Goal: Task Accomplishment & Management: Manage account settings

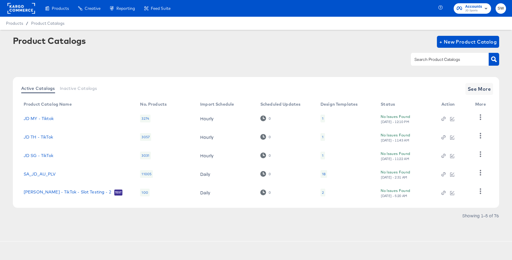
click at [19, 13] on rect at bounding box center [21, 8] width 28 height 11
click at [21, 10] on rect at bounding box center [21, 8] width 28 height 11
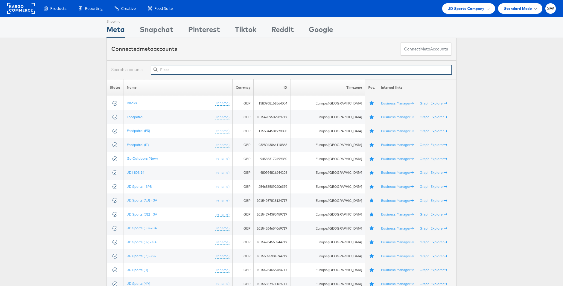
click at [249, 70] on input "text" at bounding box center [301, 70] width 301 height 10
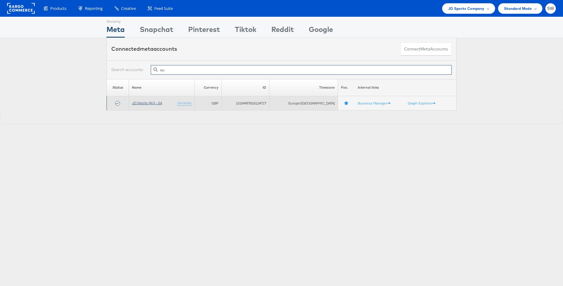
type input "au"
click at [152, 103] on link "JD Sports (AU) - SA" at bounding box center [147, 103] width 30 height 4
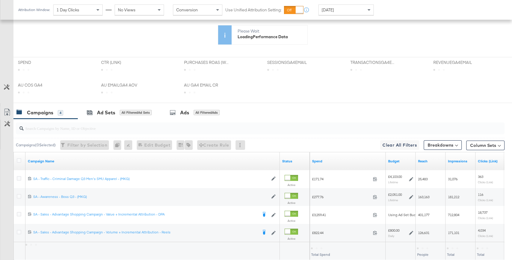
scroll to position [272, 0]
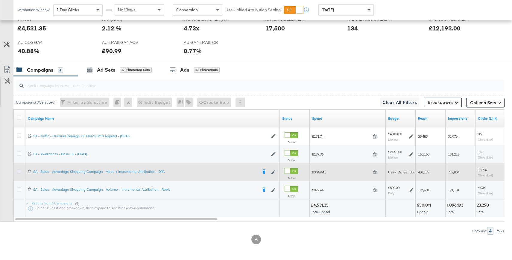
click at [18, 171] on icon at bounding box center [19, 172] width 4 height 4
click at [0, 0] on input "checkbox" at bounding box center [0, 0] width 0 height 0
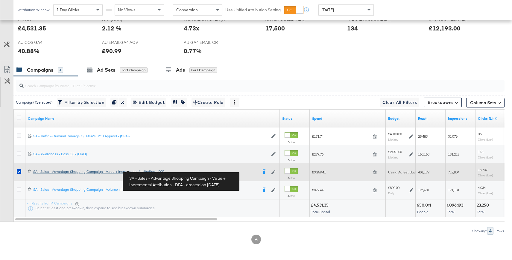
click at [110, 173] on div "SA - Sales - Advantage Shopping Campaign - Value + Incremental Attribution - DP…" at bounding box center [145, 172] width 224 height 5
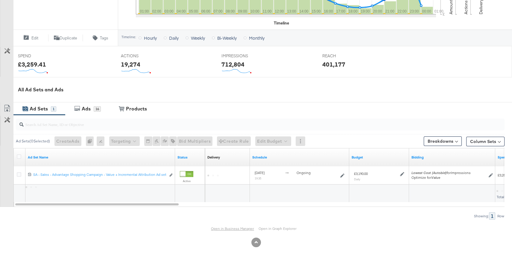
scroll to position [196, 0]
click at [235, 228] on link "Open in Business Manager" at bounding box center [232, 228] width 43 height 4
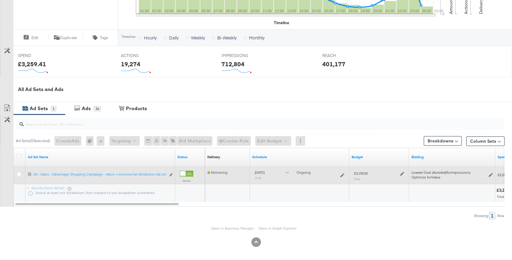
click at [168, 173] on div "Edit ad set" at bounding box center [169, 175] width 7 height 6
click at [169, 173] on icon "link" at bounding box center [170, 174] width 3 height 3
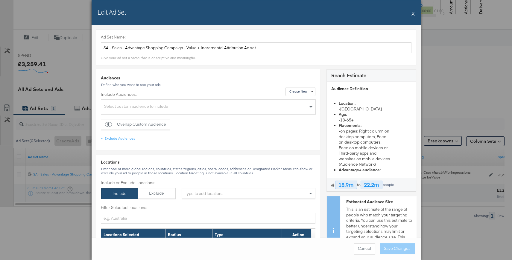
scroll to position [0, 0]
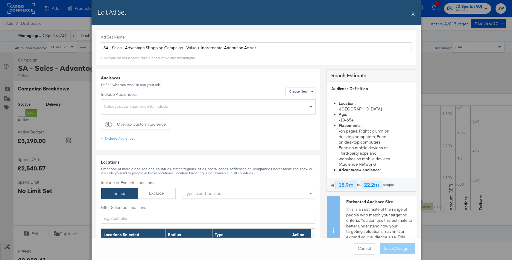
click at [412, 13] on button "X" at bounding box center [412, 13] width 3 height 12
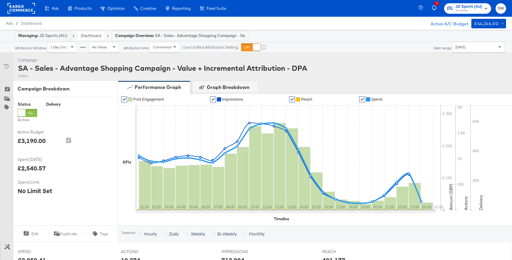
scroll to position [196, 0]
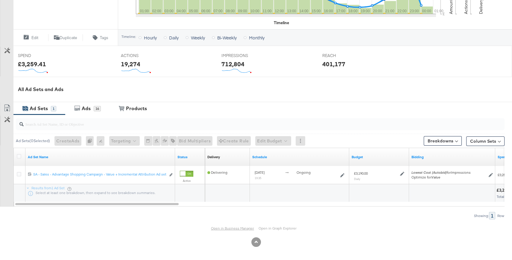
click at [227, 227] on link "Open in Business Manager" at bounding box center [232, 228] width 43 height 4
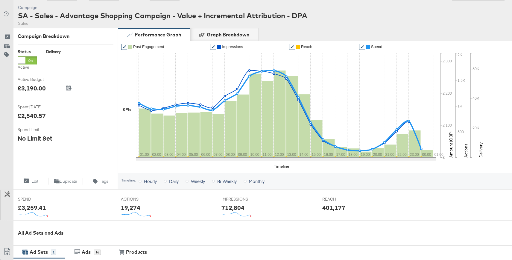
scroll to position [0, 0]
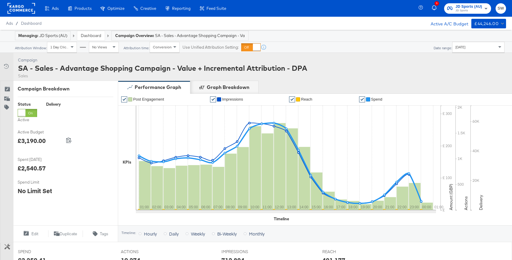
click at [93, 36] on link "Dashboard" at bounding box center [91, 35] width 20 height 5
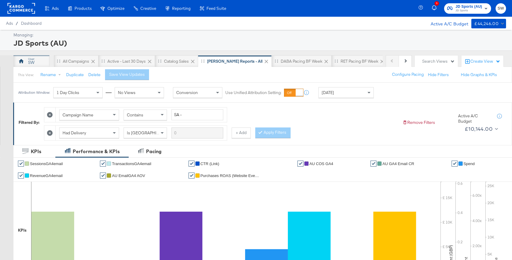
click at [29, 62] on div "SW" at bounding box center [31, 63] width 6 height 6
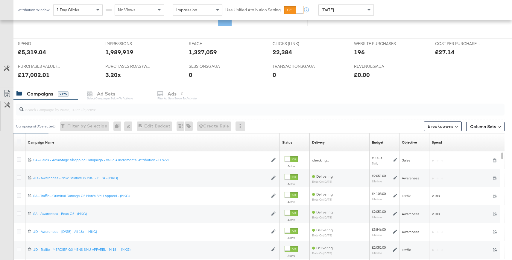
scroll to position [221, 0]
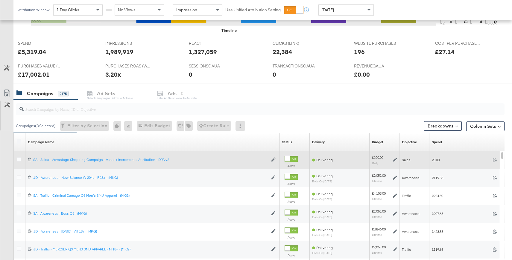
click at [290, 157] on div at bounding box center [287, 158] width 5 height 5
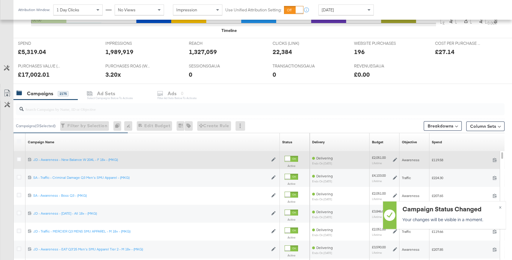
click at [122, 111] on input "search" at bounding box center [242, 107] width 436 height 12
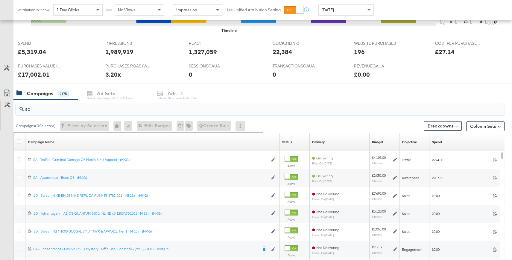
type input "s"
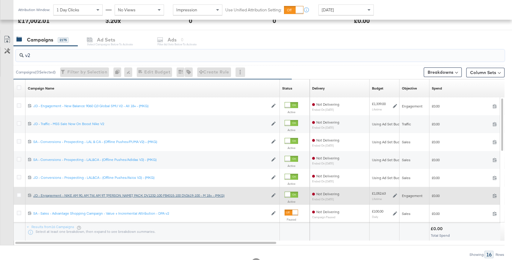
scroll to position [276, 0]
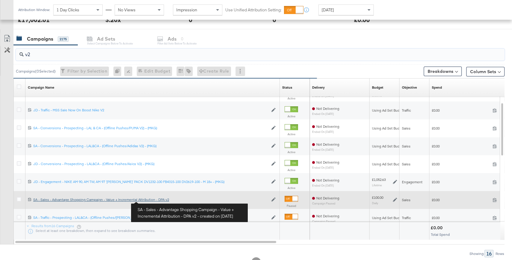
type input "v2"
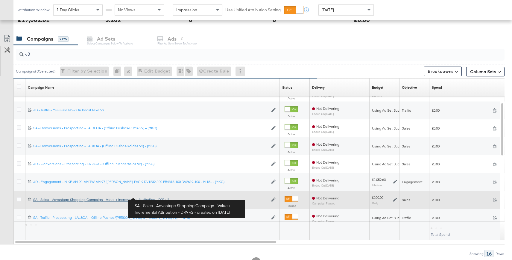
click at [153, 201] on div "SA - Sales - Advantage Shopping Campaign - Value + Incremental Attribution - DP…" at bounding box center [150, 200] width 235 height 5
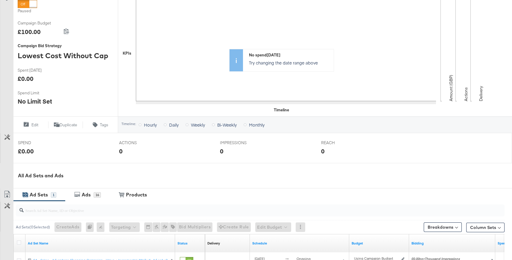
scroll to position [196, 0]
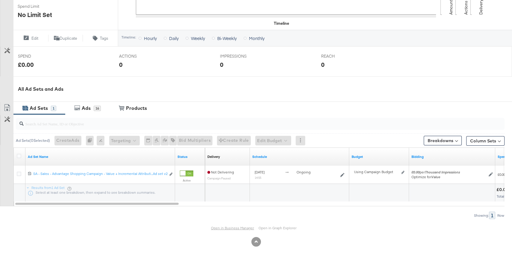
click at [225, 227] on link "Open in Business Manager" at bounding box center [232, 228] width 43 height 4
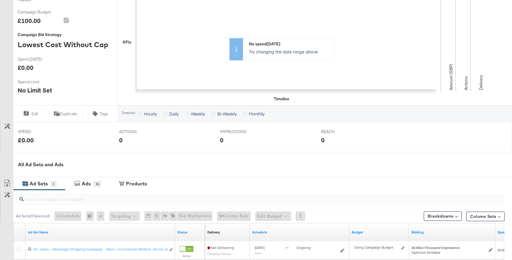
scroll to position [0, 0]
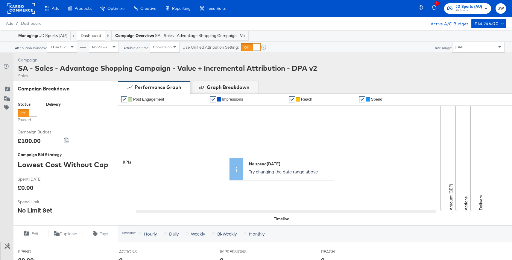
click at [95, 31] on div "Dashboard" at bounding box center [91, 35] width 28 height 9
click at [94, 35] on link "Dashboard" at bounding box center [91, 35] width 20 height 5
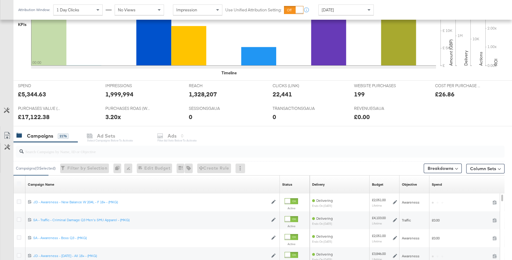
scroll to position [248, 0]
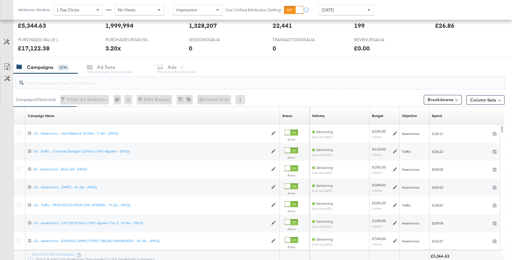
click at [101, 83] on input "search" at bounding box center [242, 81] width 436 height 12
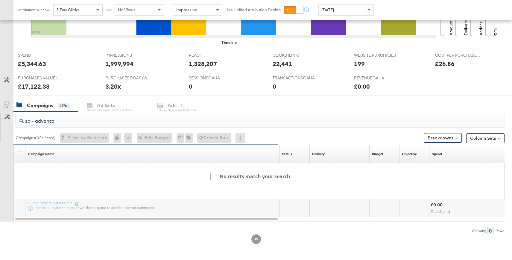
scroll to position [209, 0]
type input "sa - advanta"
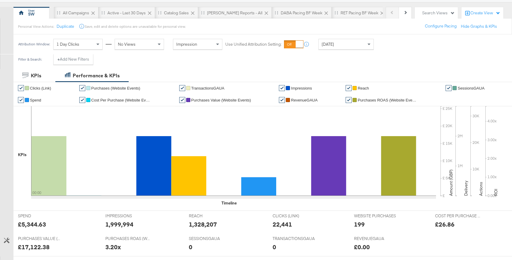
scroll to position [0, 0]
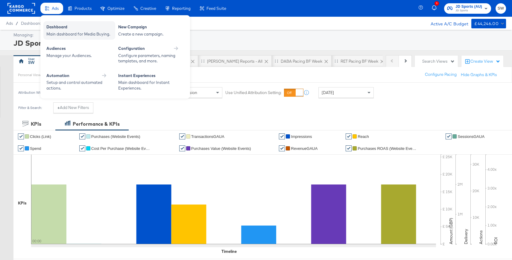
click at [67, 30] on div "Dashboard" at bounding box center [79, 27] width 66 height 7
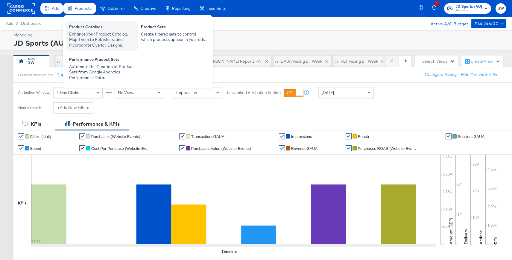
click at [97, 27] on div "Product Catalogs" at bounding box center [102, 27] width 66 height 7
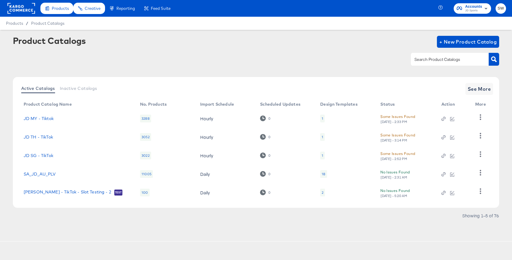
click at [456, 61] on input "text" at bounding box center [445, 59] width 64 height 7
type input "au"
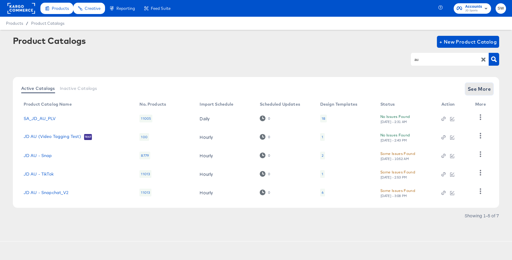
click at [486, 90] on span "See More" at bounding box center [478, 89] width 23 height 8
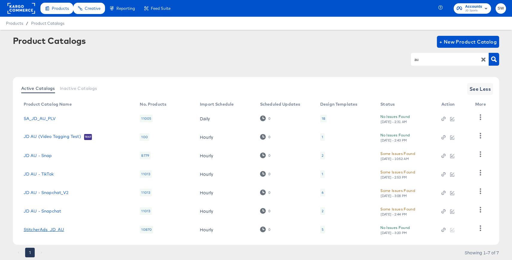
click at [57, 230] on link "StitcherAds_JD_AU" at bounding box center [44, 230] width 41 height 5
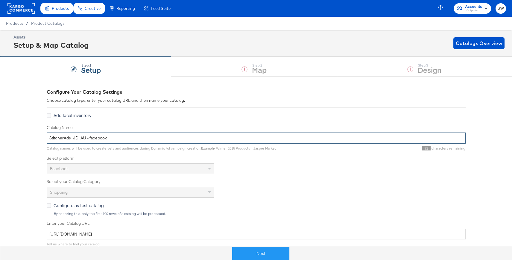
click at [158, 139] on input "StitcherAds_JD_AU - facebook" at bounding box center [256, 138] width 419 height 11
click at [20, 10] on rect at bounding box center [21, 8] width 28 height 11
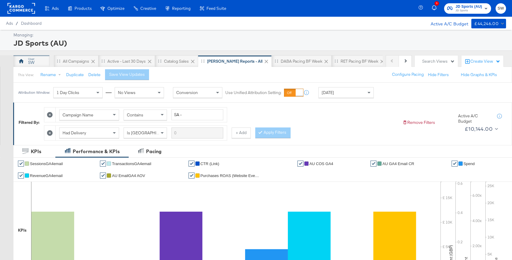
click at [34, 64] on div "SW" at bounding box center [31, 63] width 6 height 6
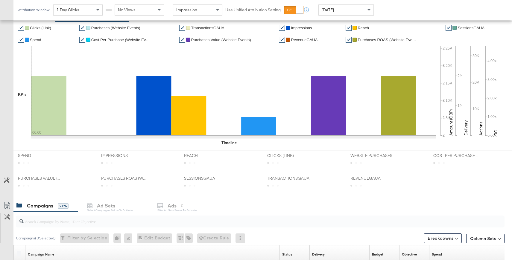
scroll to position [228, 0]
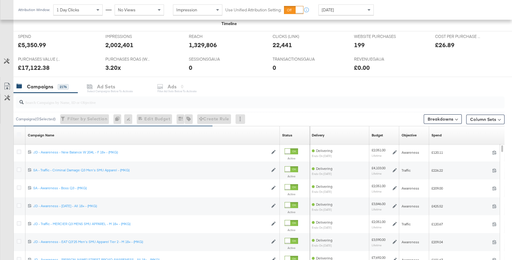
click at [91, 103] on input "search" at bounding box center [242, 100] width 436 height 12
paste input "SA - Sales - Advantage Shopping Campaign - Value + Incremental Attribution - DP…"
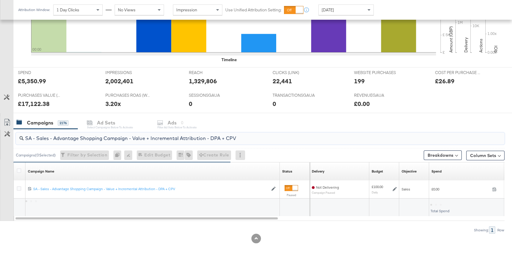
scroll to position [191, 0]
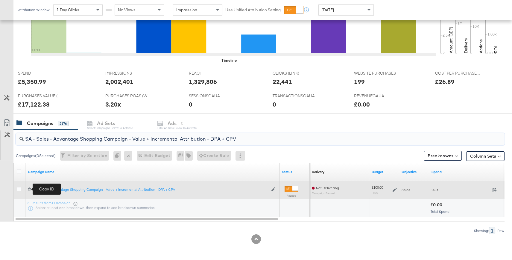
click at [29, 189] on icon at bounding box center [30, 189] width 4 height 4
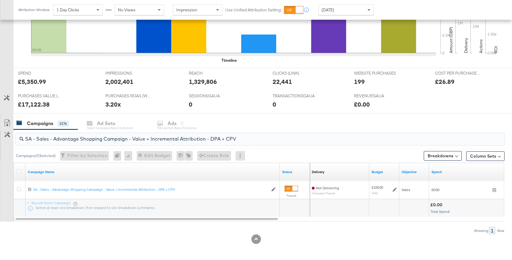
drag, startPoint x: 244, startPoint y: 141, endPoint x: 222, endPoint y: 139, distance: 22.8
click at [222, 139] on input "SA - Sales - Advantage Shopping Campaign - Value + Incremental Attribution - DP…" at bounding box center [242, 137] width 436 height 12
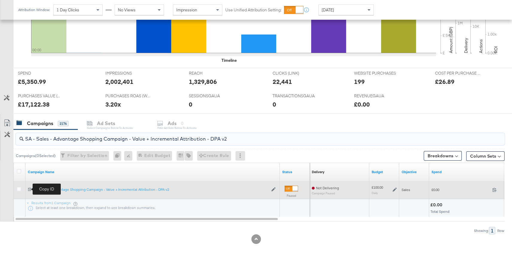
type input "SA - Sales - Advantage Shopping Campaign - Value + Incremental Attribution - DP…"
click at [30, 189] on icon at bounding box center [30, 189] width 4 height 4
click at [28, 190] on icon at bounding box center [30, 189] width 4 height 4
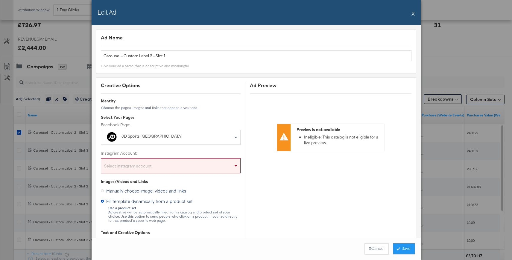
scroll to position [425, 0]
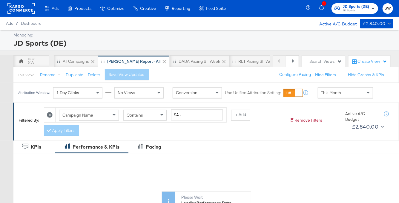
click at [0, 0] on div "Product Catalogs" at bounding box center [0, 0] width 0 height 0
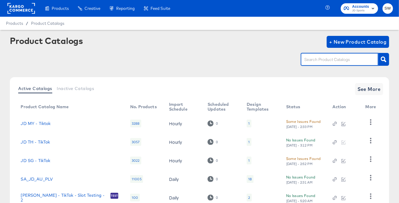
click at [337, 62] on input "text" at bounding box center [335, 59] width 64 height 7
type input "go"
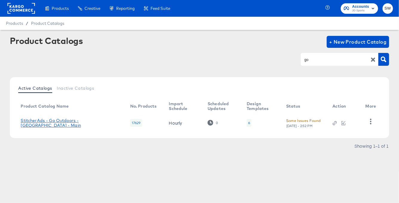
click at [68, 124] on link "StitcherAds - Go Outdoors - UK - Main" at bounding box center [69, 123] width 97 height 10
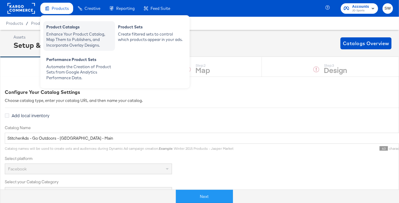
click at [62, 34] on div "Enhance Your Product Catalog, Map Them to Publishers, and Incorporate Overlay D…" at bounding box center [79, 39] width 66 height 17
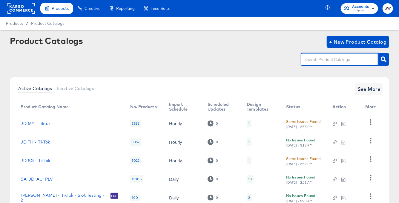
click at [312, 61] on input "text" at bounding box center [335, 59] width 64 height 7
type input "de"
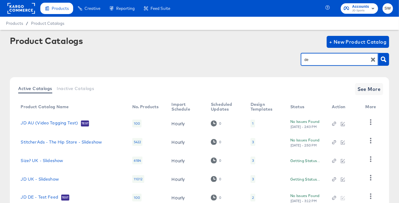
scroll to position [43, 0]
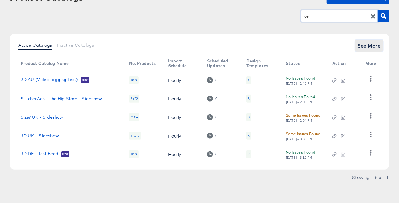
click at [367, 47] on span "See More" at bounding box center [369, 46] width 23 height 8
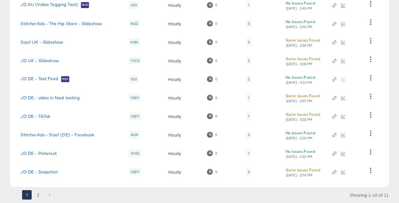
scroll to position [130, 0]
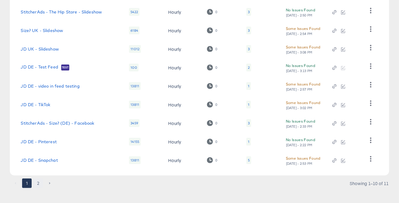
click at [36, 185] on button "2" at bounding box center [38, 183] width 10 height 10
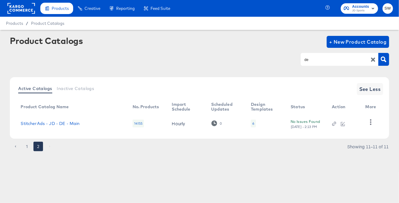
scroll to position [0, 0]
click at [56, 124] on link "StitcherAds - JD - DE - Main" at bounding box center [50, 123] width 59 height 5
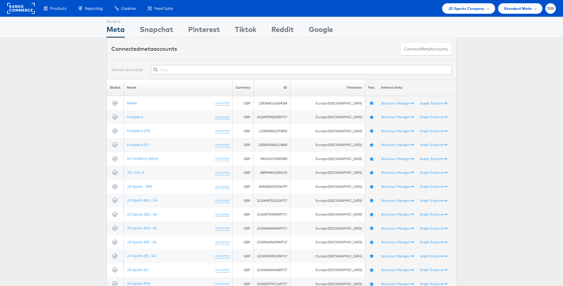
click at [191, 71] on input "text" at bounding box center [301, 70] width 301 height 10
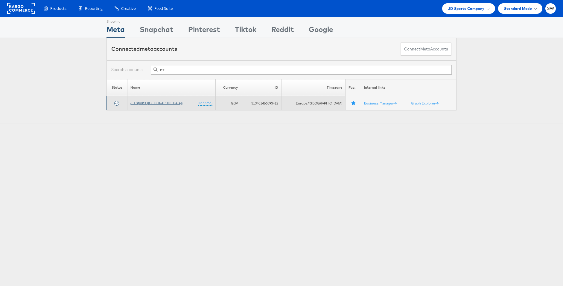
type input "nz"
click at [148, 103] on link "JD Sports ([GEOGRAPHIC_DATA])" at bounding box center [156, 103] width 52 height 4
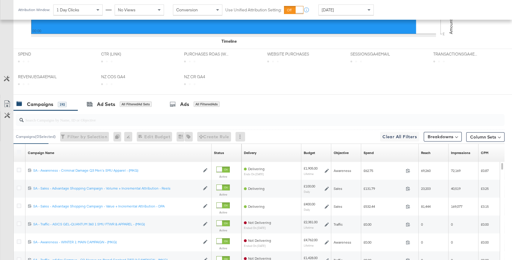
scroll to position [282, 0]
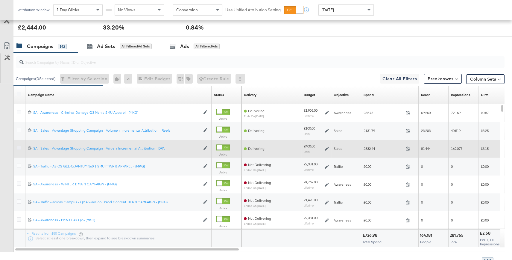
click at [20, 147] on icon at bounding box center [19, 148] width 4 height 4
click at [0, 0] on input "checkbox" at bounding box center [0, 0] width 0 height 0
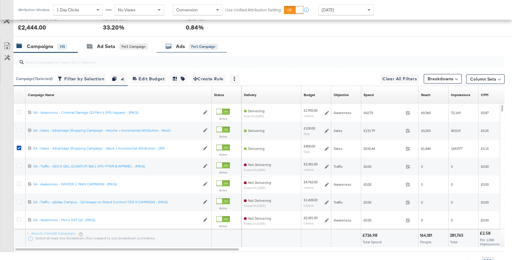
click at [173, 48] on div "Ads for 1 Campaign" at bounding box center [191, 46] width 52 height 7
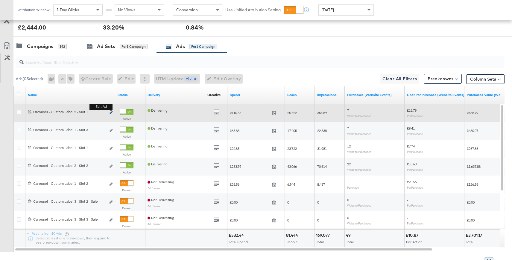
click at [111, 113] on icon "link" at bounding box center [110, 112] width 3 height 3
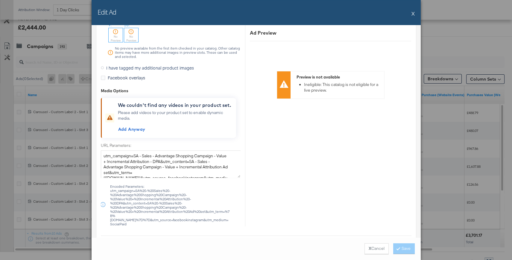
click at [113, 66] on span "I have tagged my additional product images" at bounding box center [150, 68] width 88 height 6
click at [0, 0] on input "I have tagged my additional product images" at bounding box center [0, 0] width 0 height 0
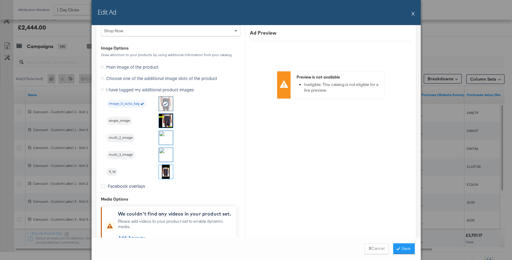
scroll to position [487, 0]
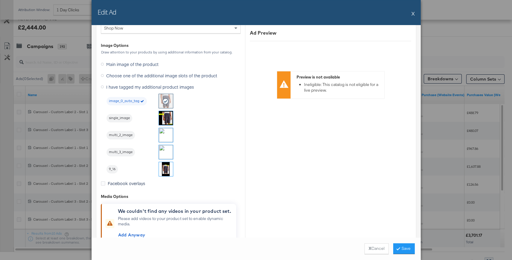
click at [169, 115] on img at bounding box center [166, 118] width 14 height 14
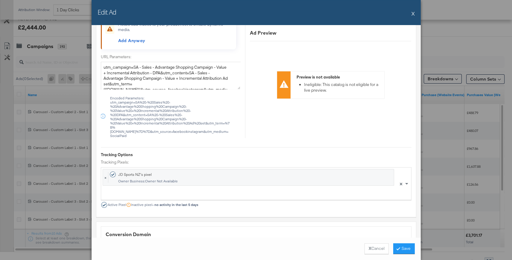
scroll to position [707, 0]
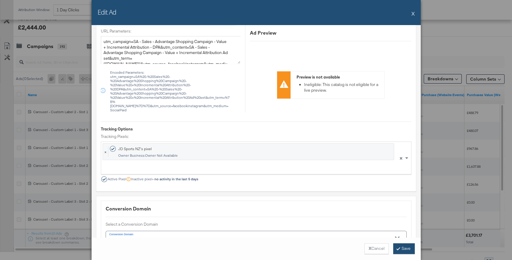
click at [404, 250] on button "Save" at bounding box center [404, 249] width 22 height 11
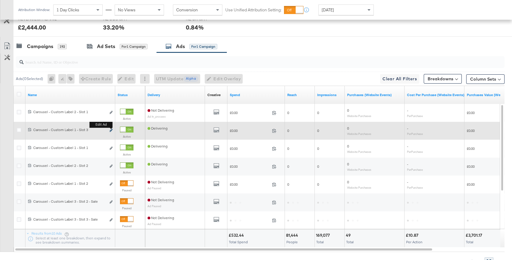
click at [112, 130] on icon "link" at bounding box center [110, 130] width 3 height 3
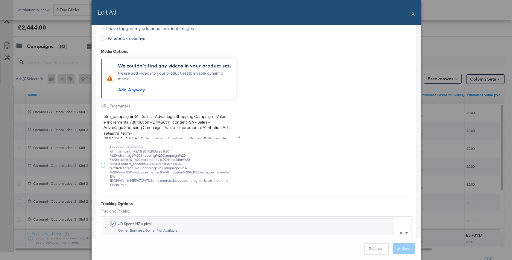
scroll to position [585, 0]
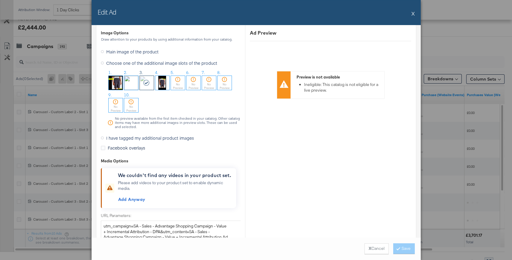
click at [111, 140] on span "I have tagged my additional product images" at bounding box center [150, 138] width 88 height 6
click at [0, 0] on input "I have tagged my additional product images" at bounding box center [0, 0] width 0 height 0
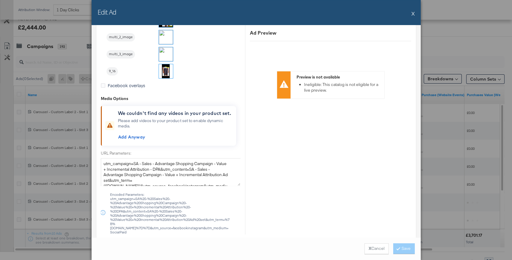
scroll to position [500, 0]
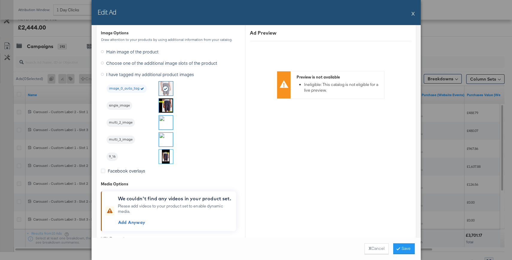
click at [162, 140] on img at bounding box center [166, 140] width 14 height 14
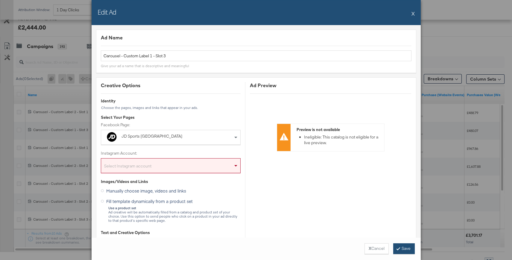
click at [408, 249] on button "Save" at bounding box center [404, 249] width 22 height 11
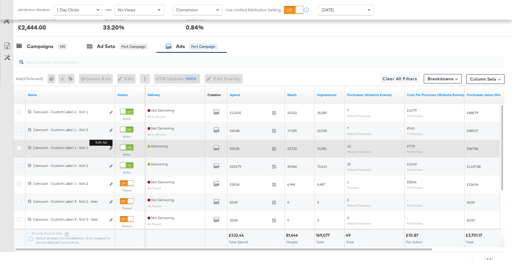
click at [111, 148] on icon "link" at bounding box center [110, 148] width 3 height 3
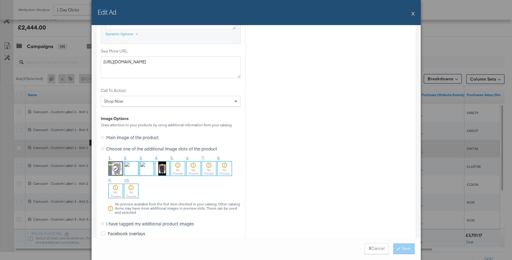
scroll to position [542, 0]
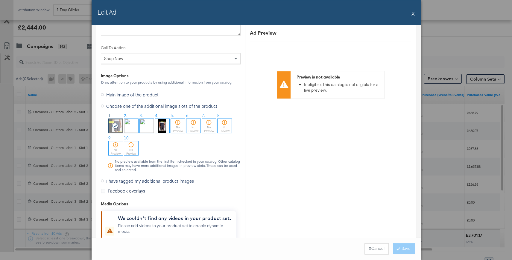
click at [101, 180] on icon at bounding box center [102, 181] width 3 height 3
click at [0, 0] on input "I have tagged my additional product images" at bounding box center [0, 0] width 0 height 0
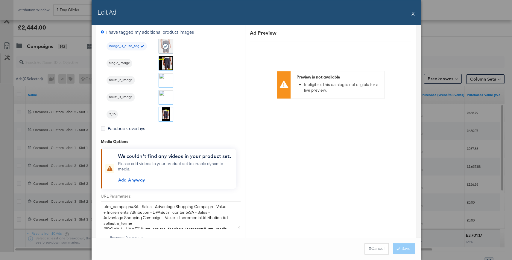
scroll to position [457, 0]
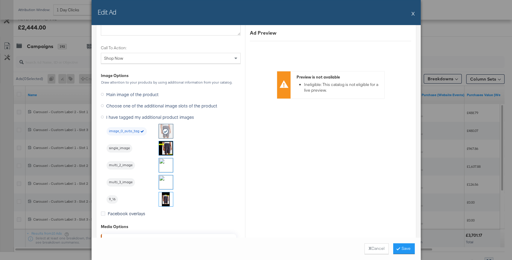
click at [162, 145] on img at bounding box center [166, 148] width 14 height 14
click at [402, 248] on button "Save" at bounding box center [404, 249] width 22 height 11
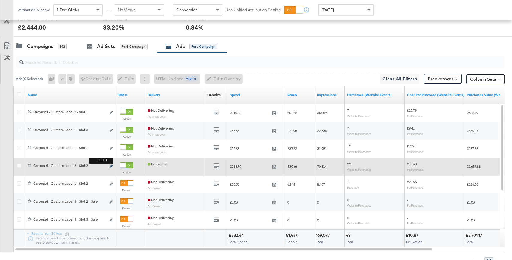
click at [112, 167] on icon "link" at bounding box center [110, 166] width 3 height 3
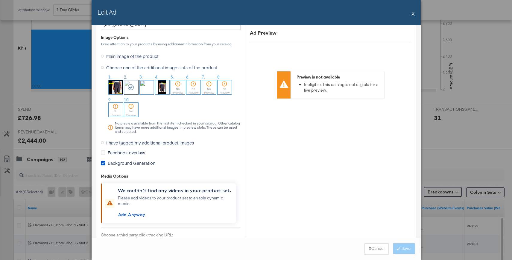
scroll to position [505, 0]
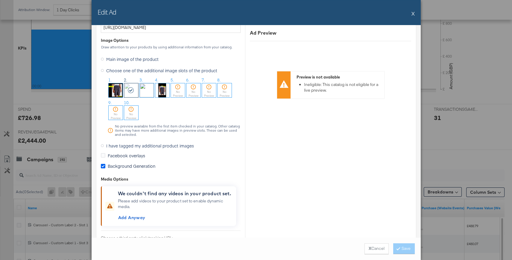
click at [105, 165] on icon at bounding box center [103, 166] width 4 height 4
click at [0, 0] on input "Background Generation" at bounding box center [0, 0] width 0 height 0
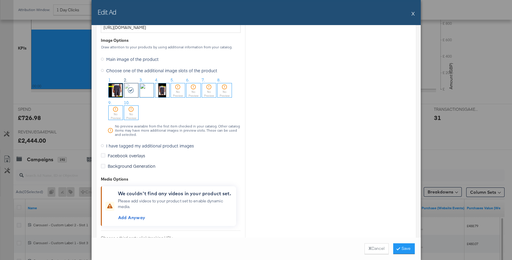
click at [123, 146] on span "I have tagged my additional product images" at bounding box center [150, 146] width 88 height 6
click at [0, 0] on input "I have tagged my additional product images" at bounding box center [0, 0] width 0 height 0
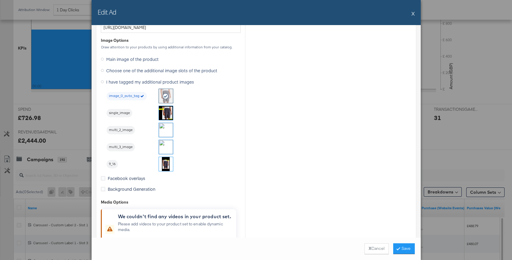
click at [163, 130] on img at bounding box center [166, 130] width 14 height 14
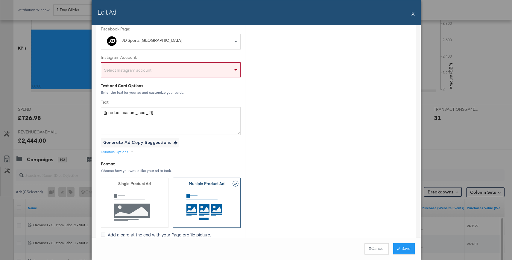
scroll to position [0, 0]
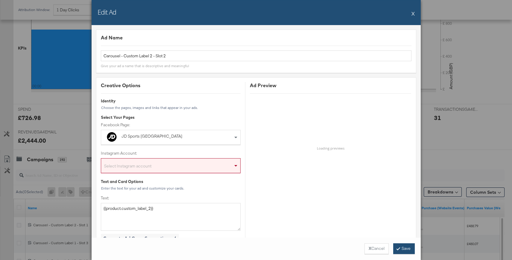
click at [408, 252] on button "Save" at bounding box center [404, 249] width 22 height 11
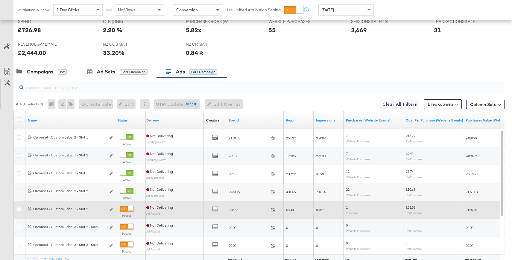
scroll to position [256, 0]
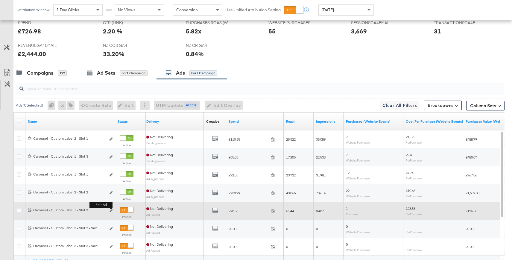
click at [111, 208] on b "Edit ad" at bounding box center [100, 205] width 23 height 6
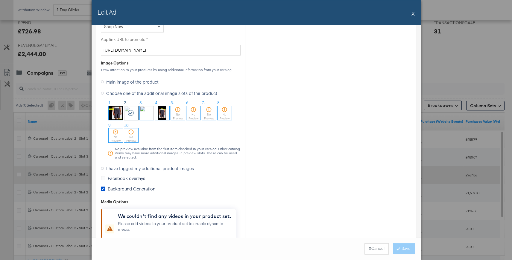
scroll to position [492, 0]
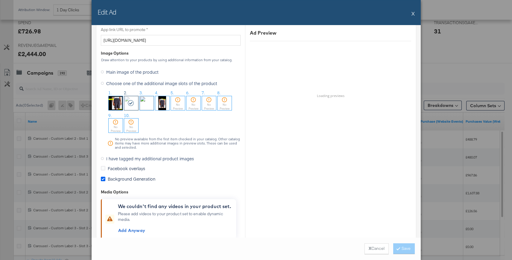
click at [103, 178] on icon at bounding box center [103, 179] width 4 height 4
click at [0, 0] on input "Background Generation" at bounding box center [0, 0] width 0 height 0
click at [103, 159] on icon at bounding box center [102, 158] width 3 height 3
click at [0, 0] on input "I have tagged my additional product images" at bounding box center [0, 0] width 0 height 0
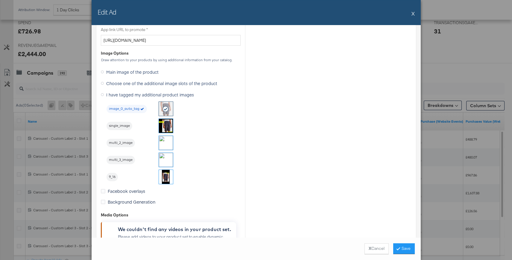
click at [170, 123] on img at bounding box center [166, 126] width 14 height 14
click at [173, 142] on div at bounding box center [165, 143] width 15 height 15
click at [169, 142] on img at bounding box center [166, 143] width 14 height 14
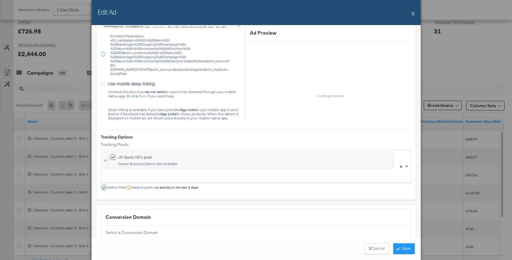
scroll to position [859, 0]
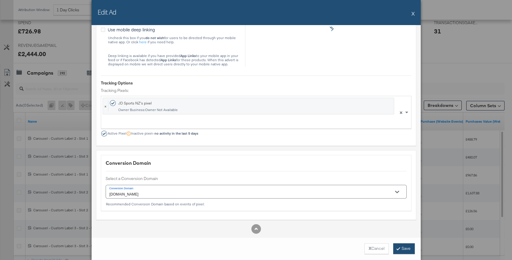
click at [399, 248] on button "Save" at bounding box center [404, 249] width 22 height 11
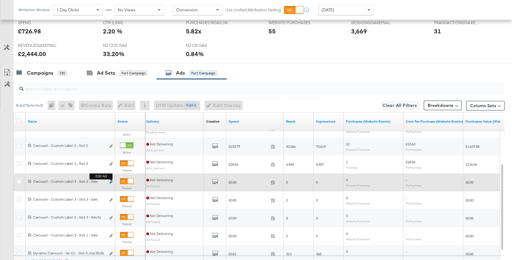
click at [111, 181] on icon "link" at bounding box center [110, 182] width 3 height 3
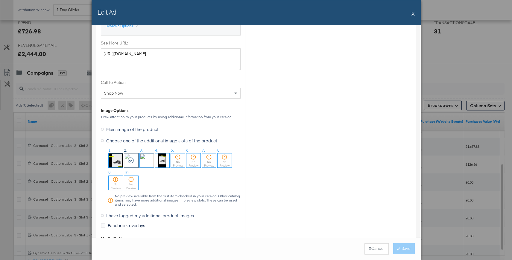
scroll to position [541, 0]
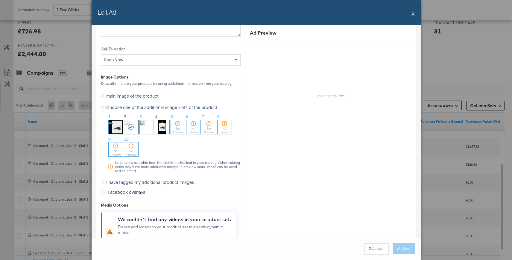
click at [101, 182] on icon at bounding box center [102, 182] width 3 height 3
click at [0, 0] on input "I have tagged my additional product images" at bounding box center [0, 0] width 0 height 0
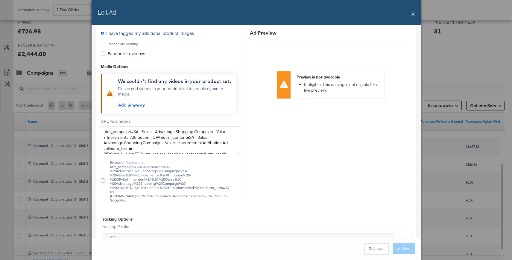
scroll to position [455, 0]
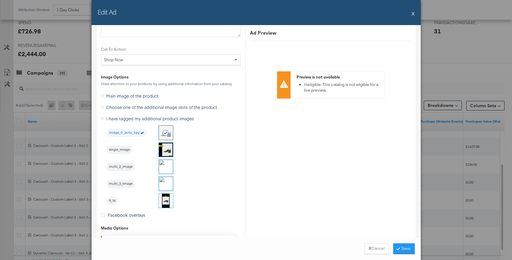
click at [167, 166] on img at bounding box center [166, 167] width 14 height 14
click at [399, 244] on button "Save" at bounding box center [404, 249] width 22 height 11
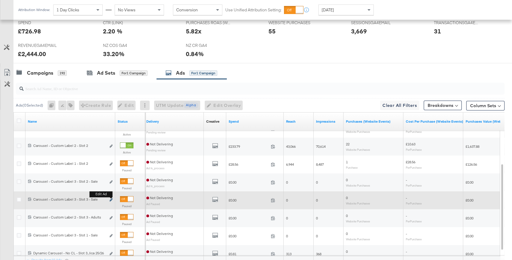
click at [111, 200] on icon "link" at bounding box center [110, 200] width 3 height 3
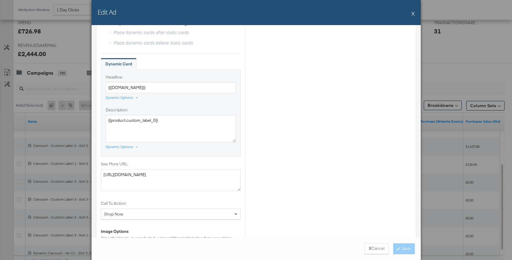
scroll to position [574, 0]
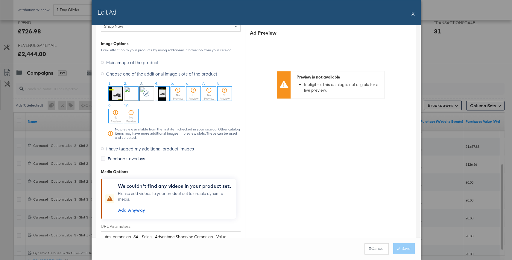
click at [101, 147] on icon at bounding box center [102, 148] width 3 height 3
click at [0, 0] on input "I have tagged my additional product images" at bounding box center [0, 0] width 0 height 0
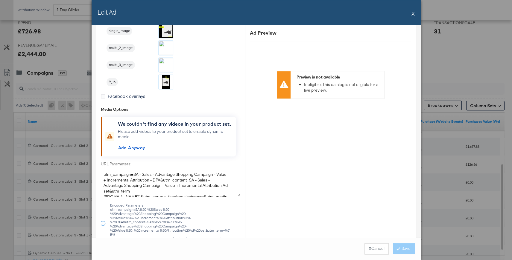
scroll to position [489, 0]
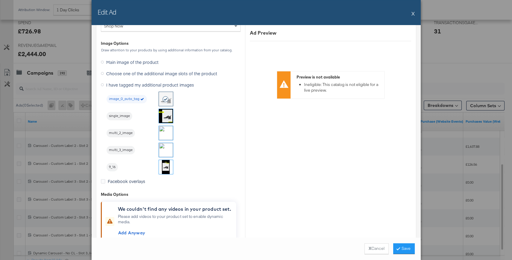
click at [167, 149] on img at bounding box center [166, 150] width 14 height 14
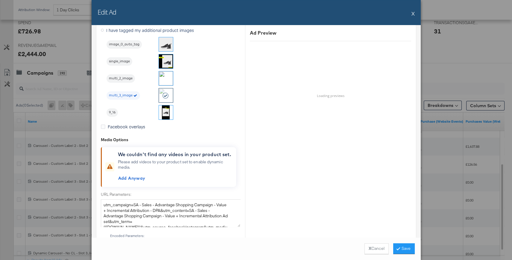
scroll to position [546, 0]
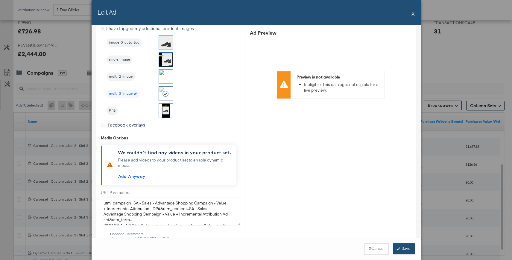
click at [407, 247] on button "Save" at bounding box center [404, 249] width 22 height 11
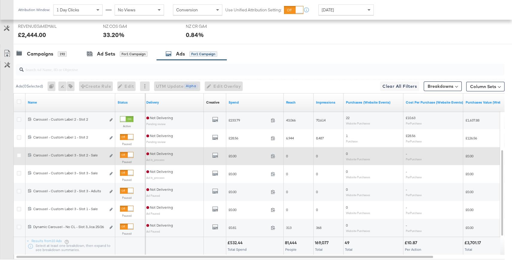
scroll to position [280, 0]
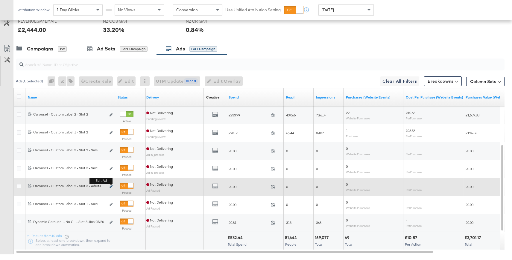
click at [111, 188] on icon "link" at bounding box center [110, 186] width 3 height 3
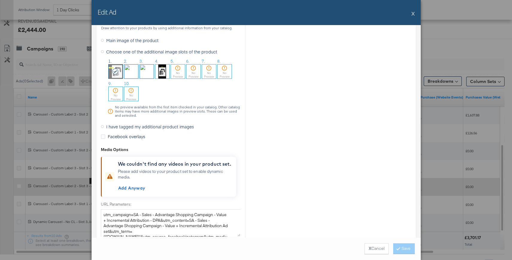
scroll to position [615, 0]
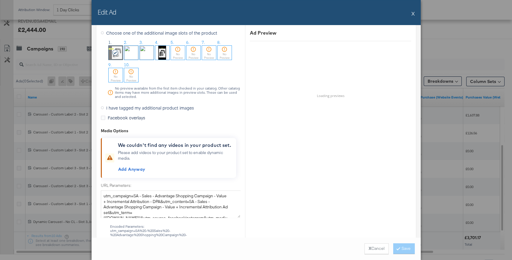
click at [110, 104] on label "I have tagged my additional product images" at bounding box center [148, 107] width 95 height 9
click at [0, 0] on input "I have tagged my additional product images" at bounding box center [0, 0] width 0 height 0
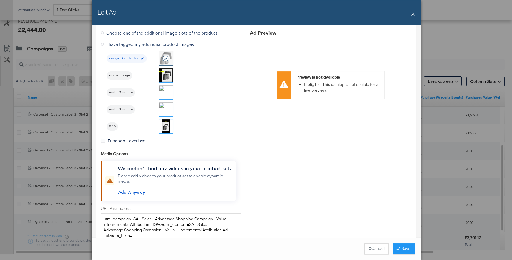
click at [163, 110] on img at bounding box center [166, 110] width 14 height 14
click at [406, 248] on button "Save" at bounding box center [404, 249] width 22 height 11
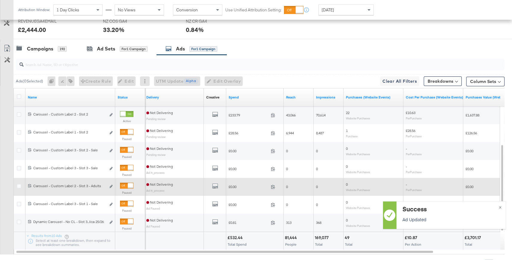
scroll to position [295, 0]
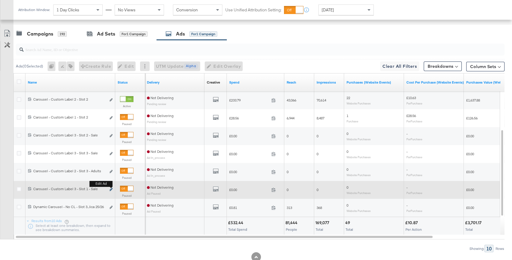
click at [111, 191] on icon "link" at bounding box center [110, 189] width 3 height 3
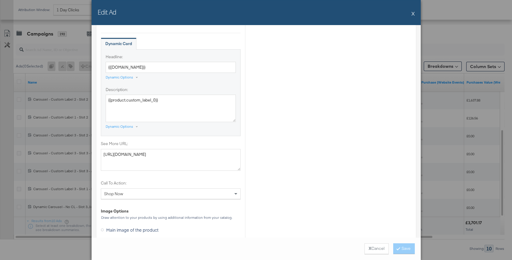
scroll to position [605, 0]
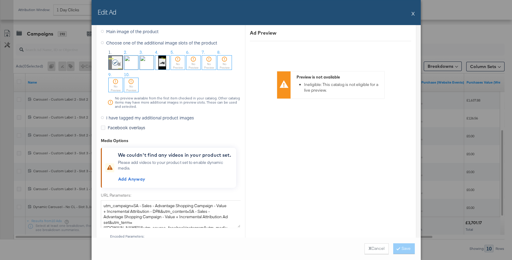
click at [103, 118] on icon at bounding box center [102, 117] width 3 height 3
click at [0, 0] on input "I have tagged my additional product images" at bounding box center [0, 0] width 0 height 0
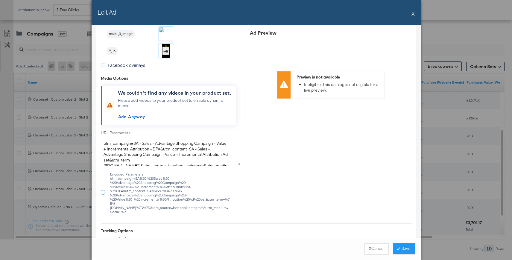
scroll to position [520, 0]
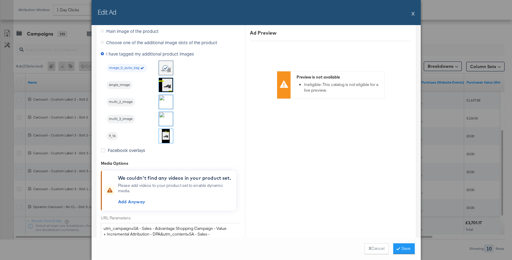
click at [167, 81] on img at bounding box center [166, 85] width 14 height 14
click at [403, 248] on button "Save" at bounding box center [404, 249] width 22 height 11
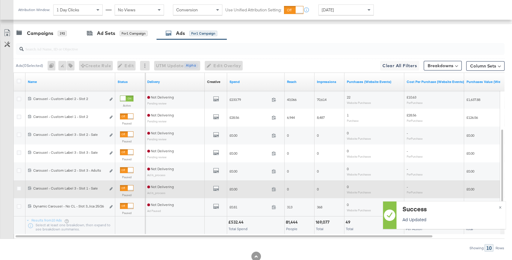
scroll to position [312, 0]
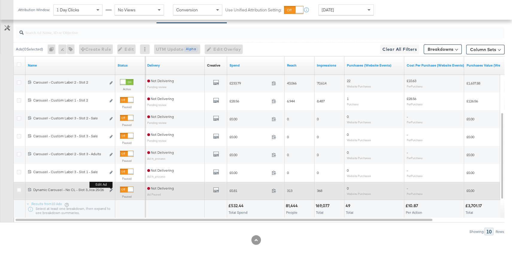
click at [112, 189] on button "Edit ad" at bounding box center [111, 191] width 4 height 6
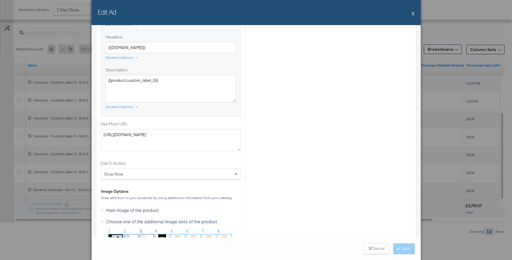
scroll to position [611, 0]
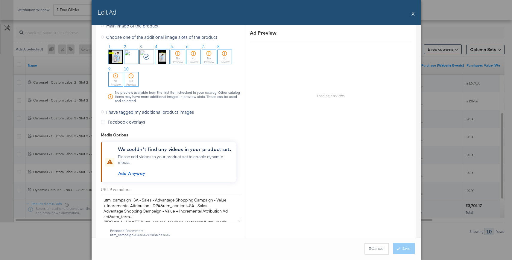
click at [112, 111] on span "I have tagged my additional product images" at bounding box center [150, 112] width 88 height 6
click at [0, 0] on input "I have tagged my additional product images" at bounding box center [0, 0] width 0 height 0
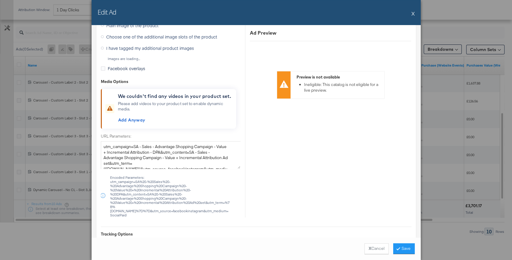
scroll to position [483, 0]
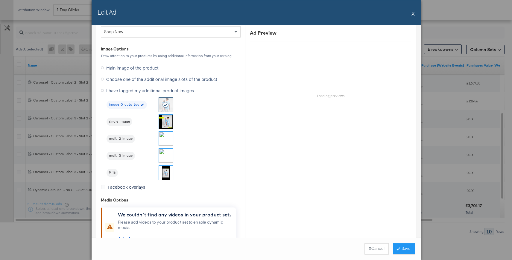
click at [163, 154] on img at bounding box center [166, 156] width 14 height 14
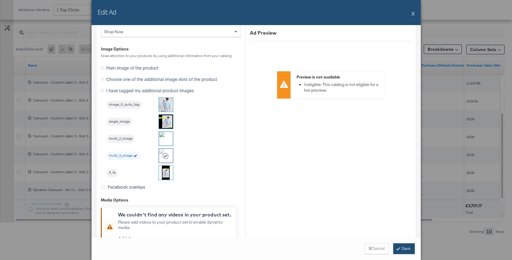
click at [404, 246] on button "Save" at bounding box center [404, 249] width 22 height 11
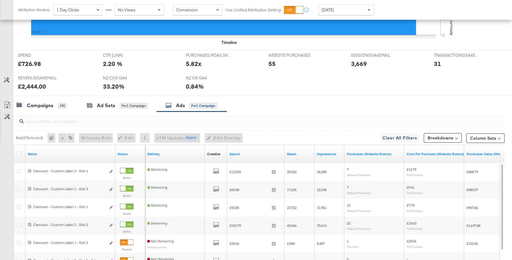
scroll to position [217, 0]
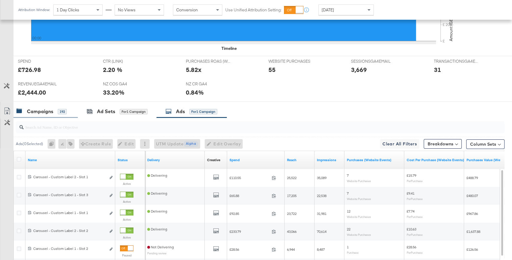
click at [62, 110] on div "192" at bounding box center [62, 111] width 9 height 5
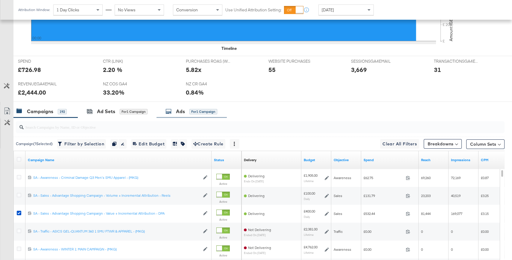
click at [180, 116] on div "Ads for 1 Campaign" at bounding box center [191, 111] width 70 height 13
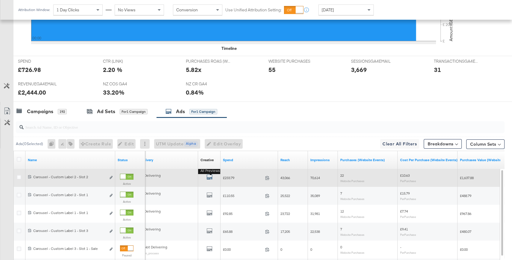
click at [211, 176] on icon "default" at bounding box center [209, 177] width 6 height 6
